Goal: Navigation & Orientation: Understand site structure

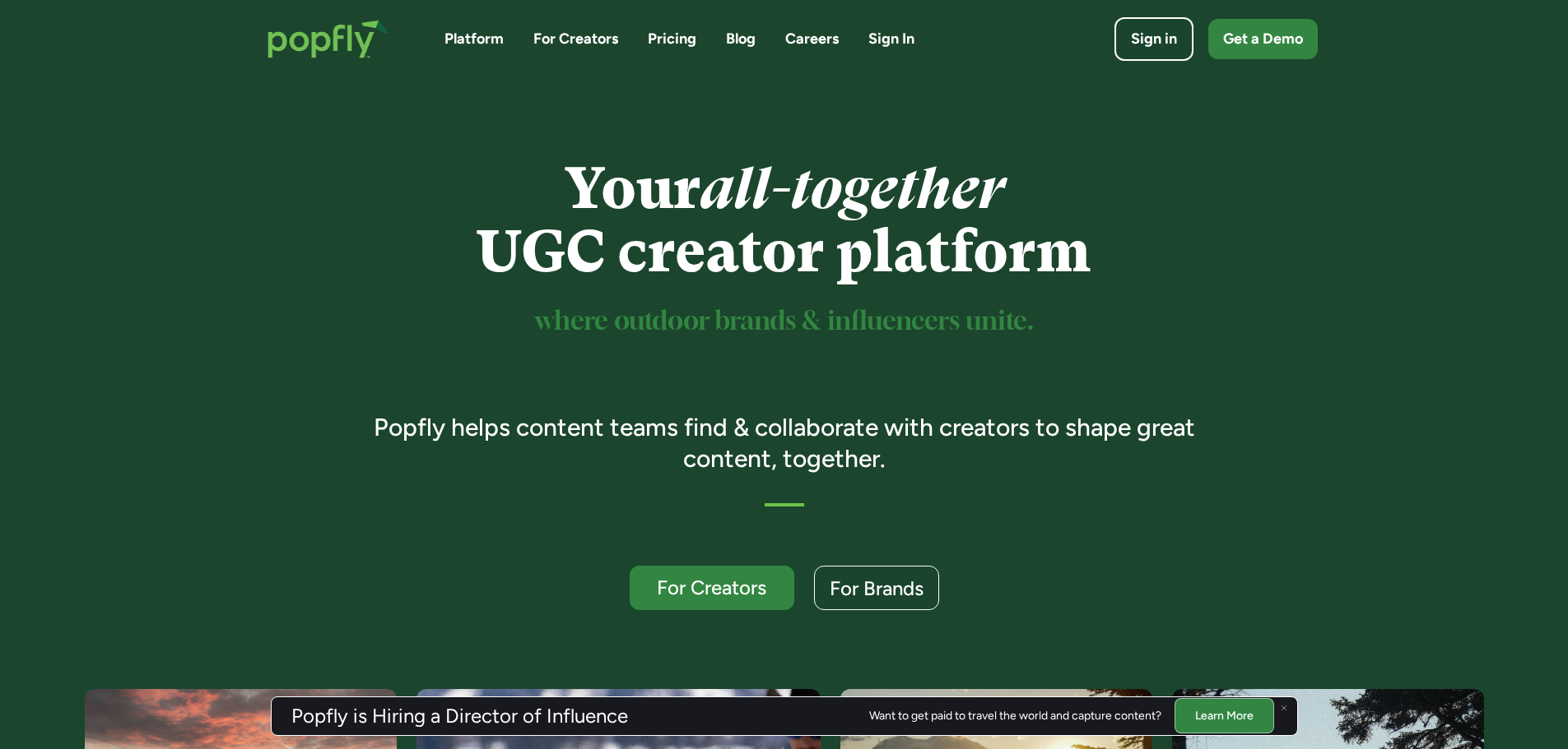
click at [689, 36] on link "Pricing" at bounding box center [671, 39] width 48 height 21
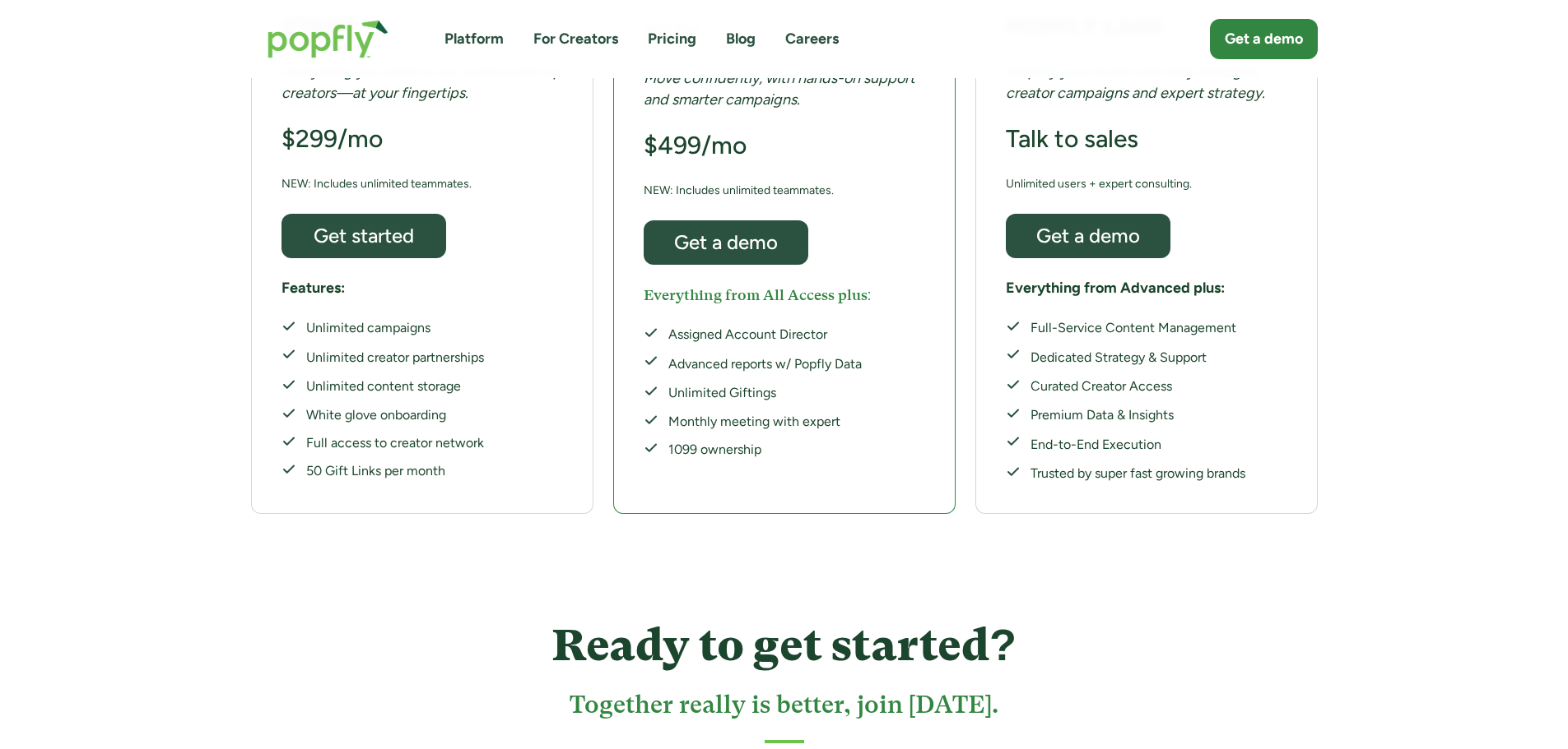
scroll to position [165, 0]
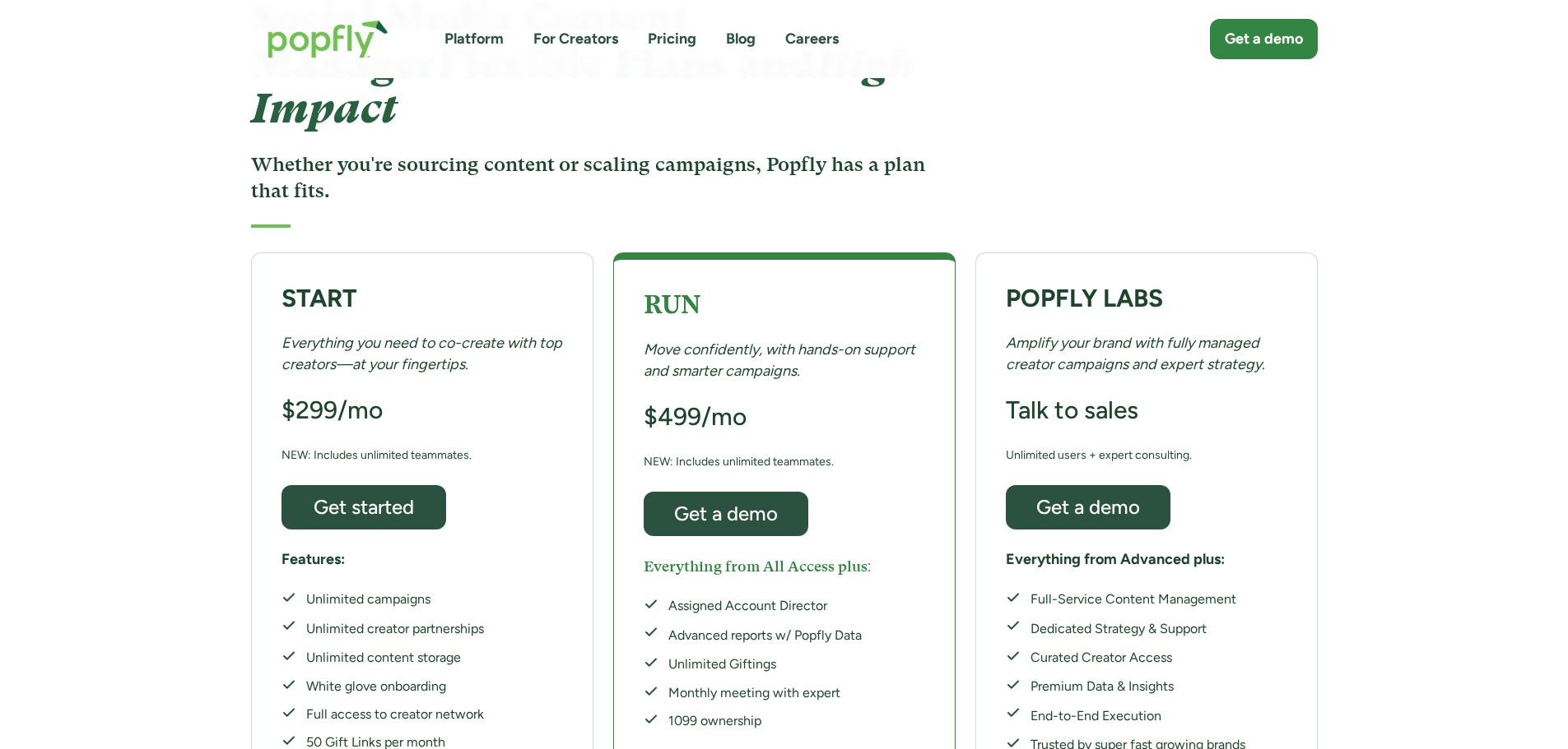
click at [743, 47] on link "Blog" at bounding box center [740, 39] width 30 height 21
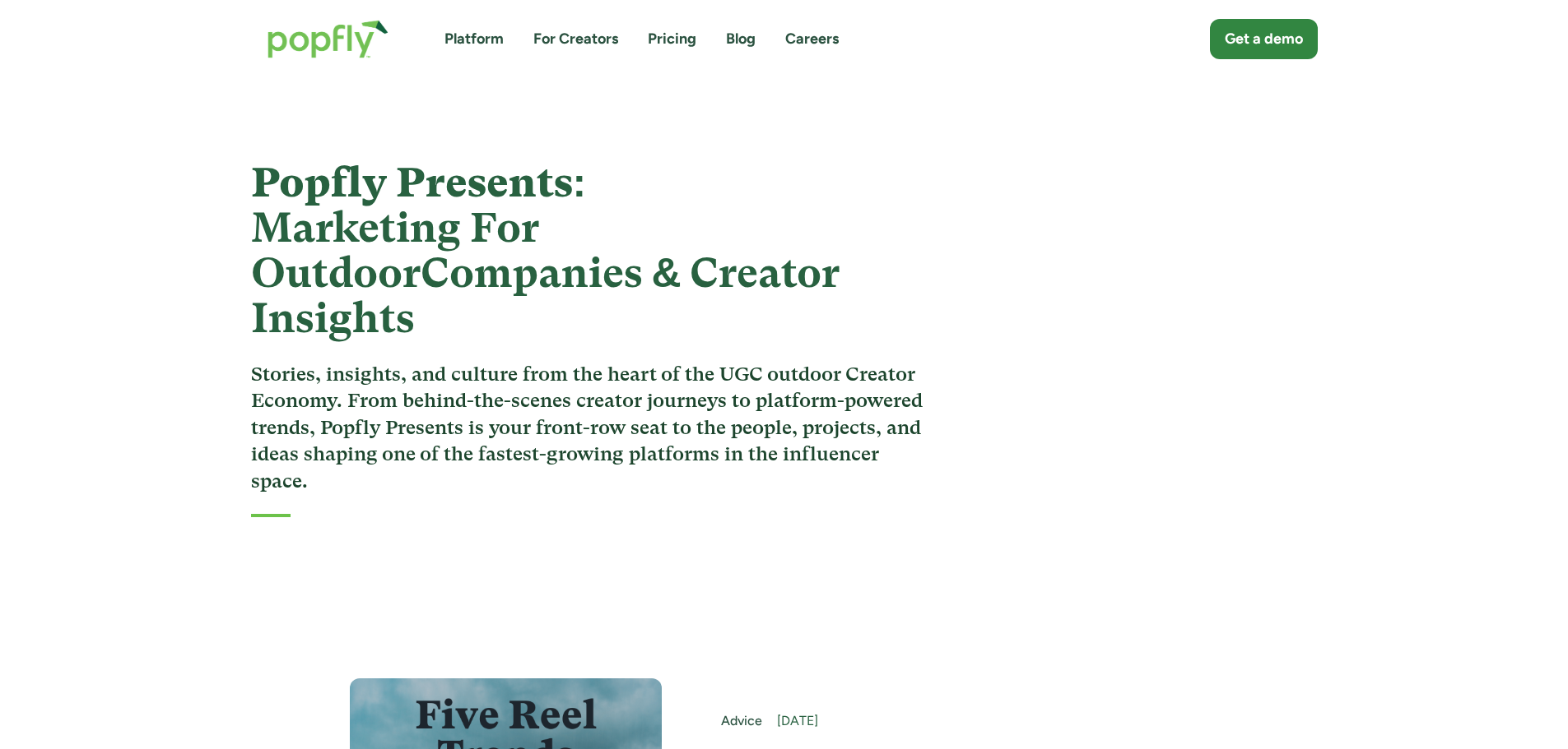
click at [807, 37] on link "Careers" at bounding box center [812, 39] width 53 height 21
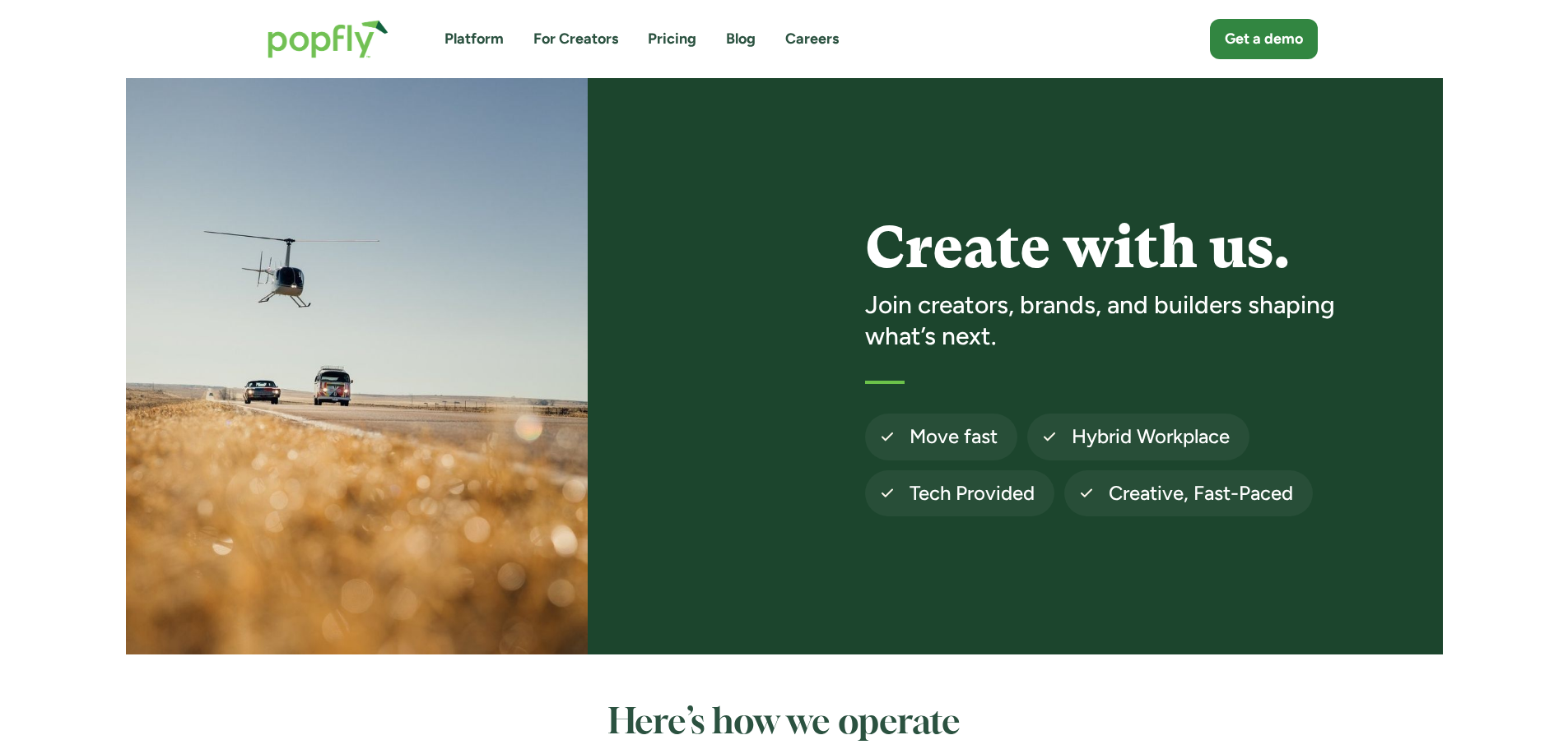
click at [488, 44] on link "Platform" at bounding box center [475, 39] width 59 height 21
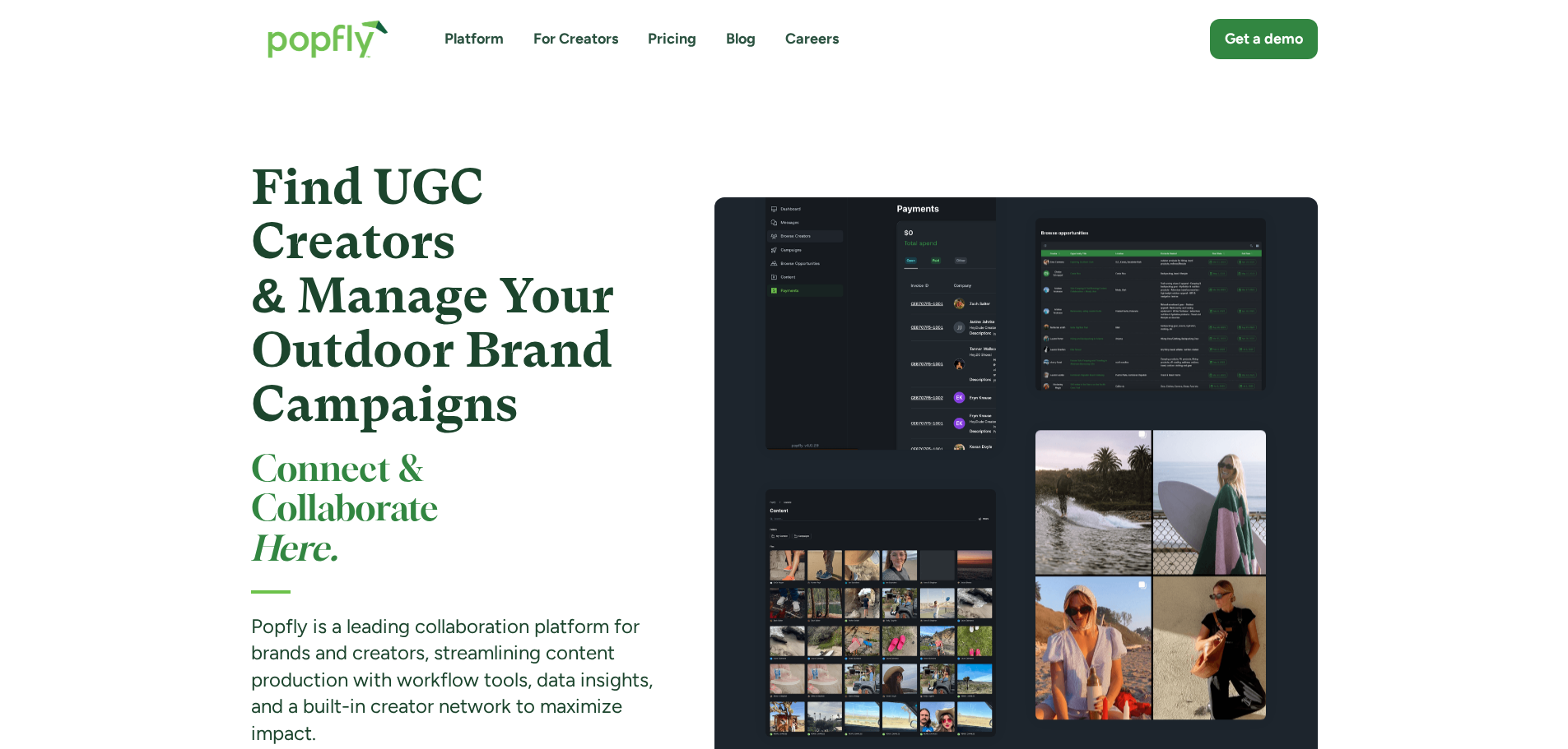
click at [538, 31] on link "For Creators" at bounding box center [576, 39] width 85 height 21
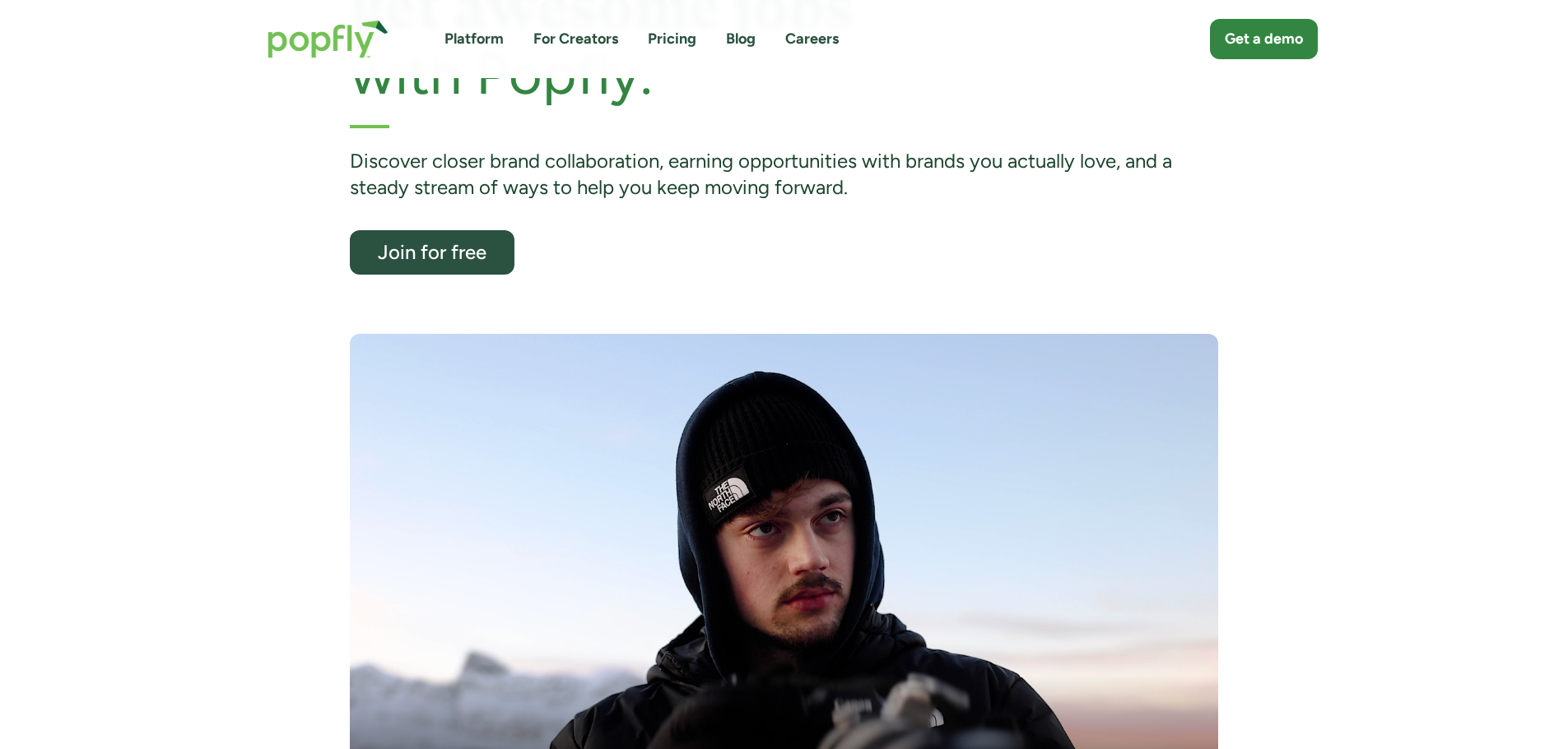
scroll to position [165, 0]
